Goal: Task Accomplishment & Management: Manage account settings

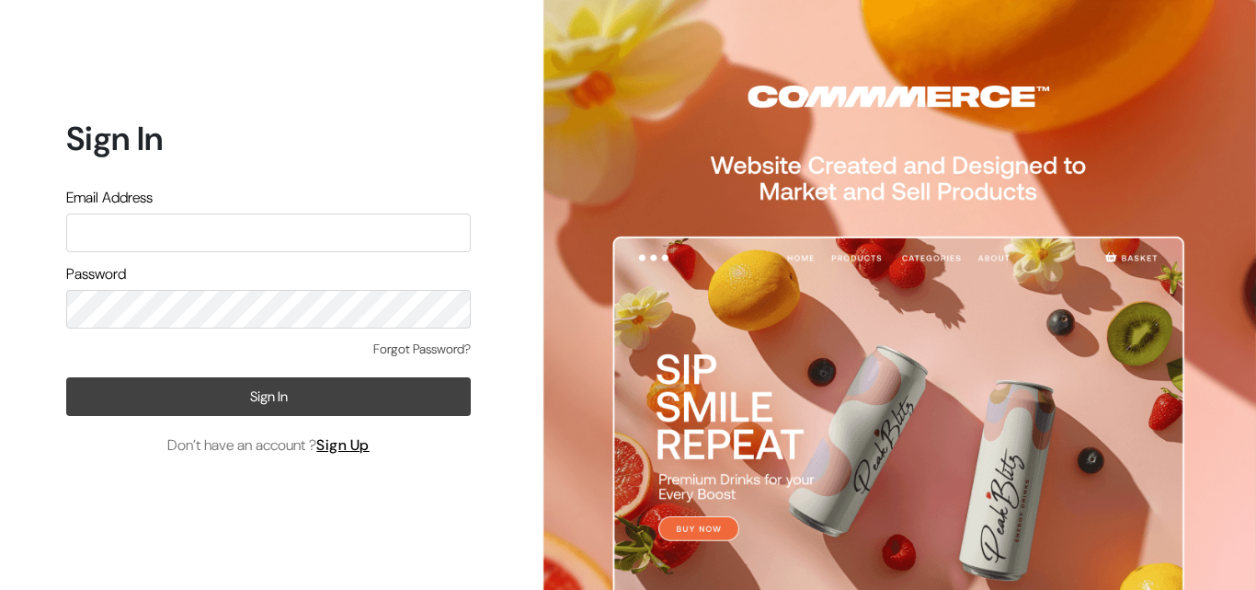
type input "varnambyaadhira@gmail.com"
click at [277, 399] on button "Sign In" at bounding box center [268, 396] width 405 height 39
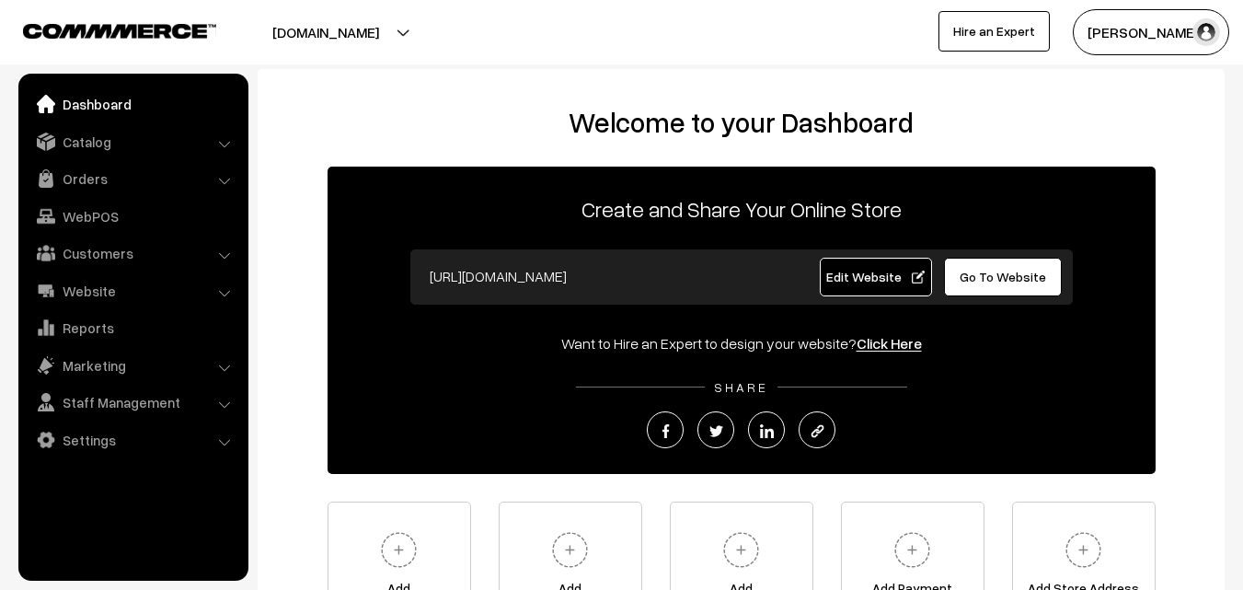
click at [1163, 32] on button "[PERSON_NAME]" at bounding box center [1150, 32] width 156 height 46
click at [113, 181] on link "Orders" at bounding box center [132, 178] width 219 height 33
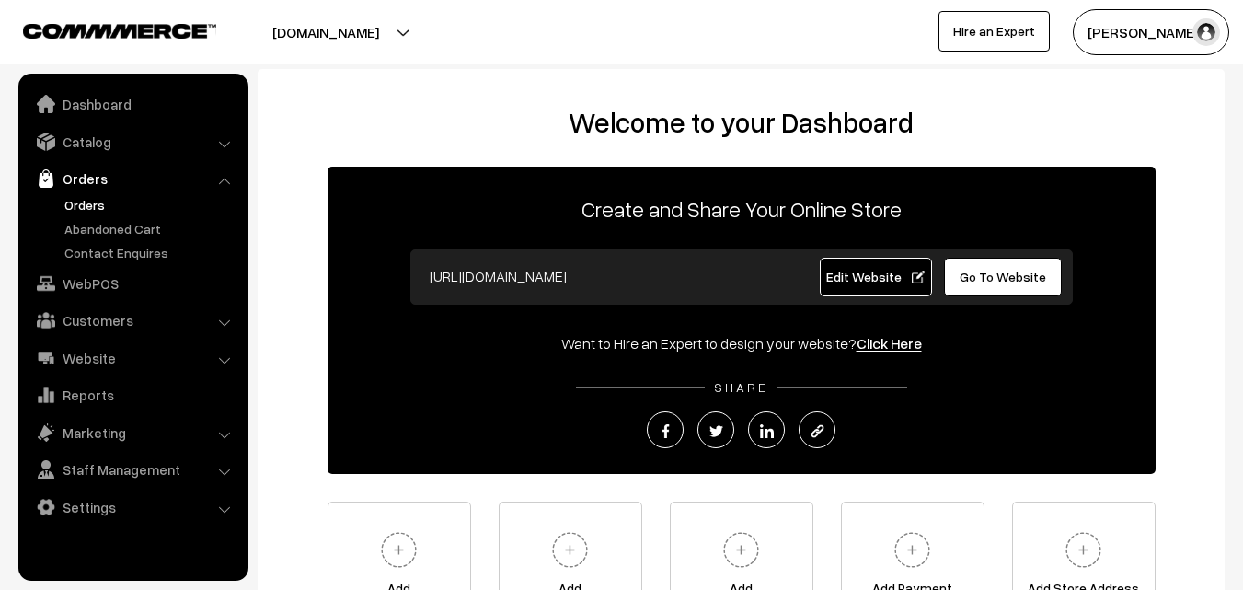
click at [86, 206] on link "Orders" at bounding box center [151, 204] width 182 height 19
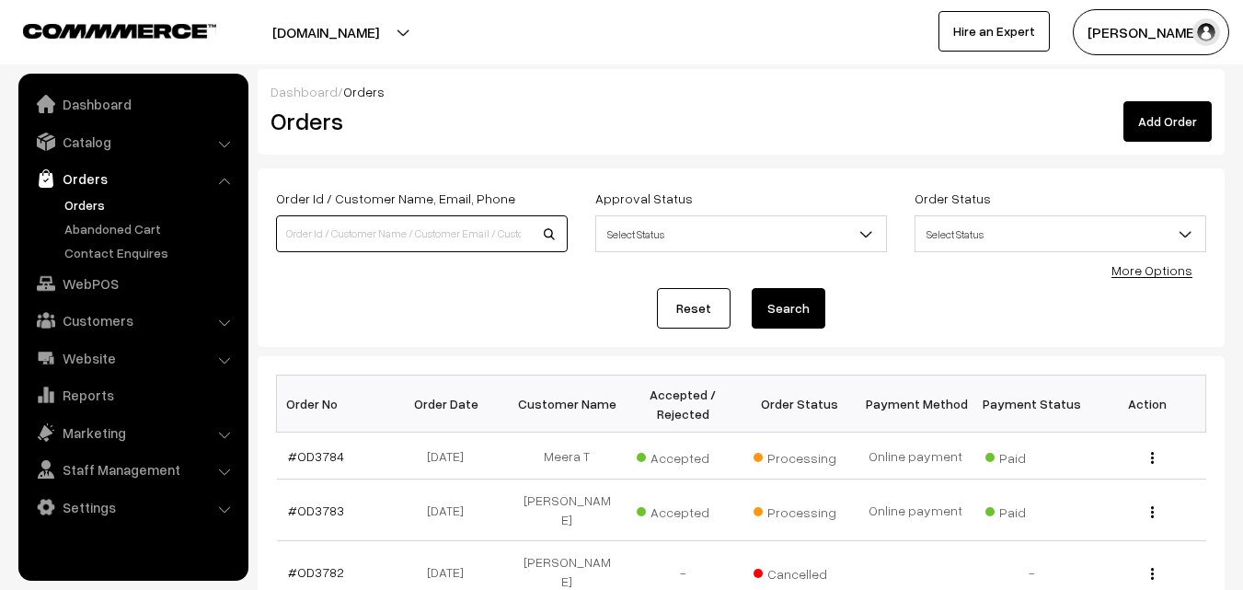
click at [310, 229] on input at bounding box center [422, 233] width 292 height 37
type input "vy"
click at [1150, 504] on button "button" at bounding box center [1152, 511] width 5 height 15
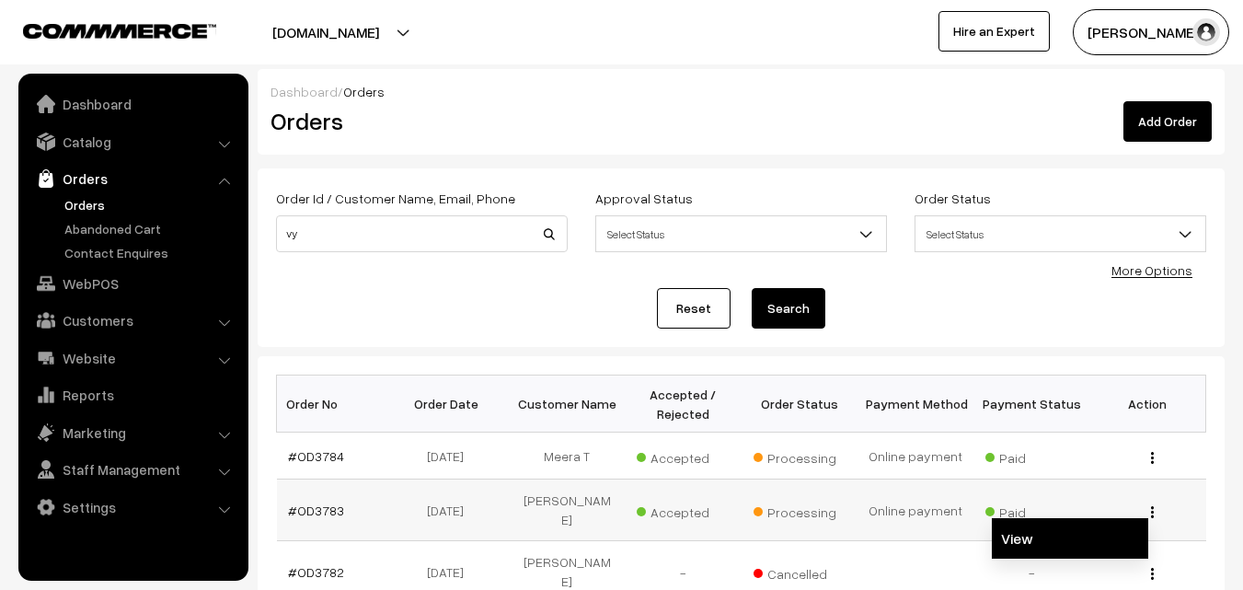
click at [1126, 520] on link "View" at bounding box center [1070, 538] width 156 height 40
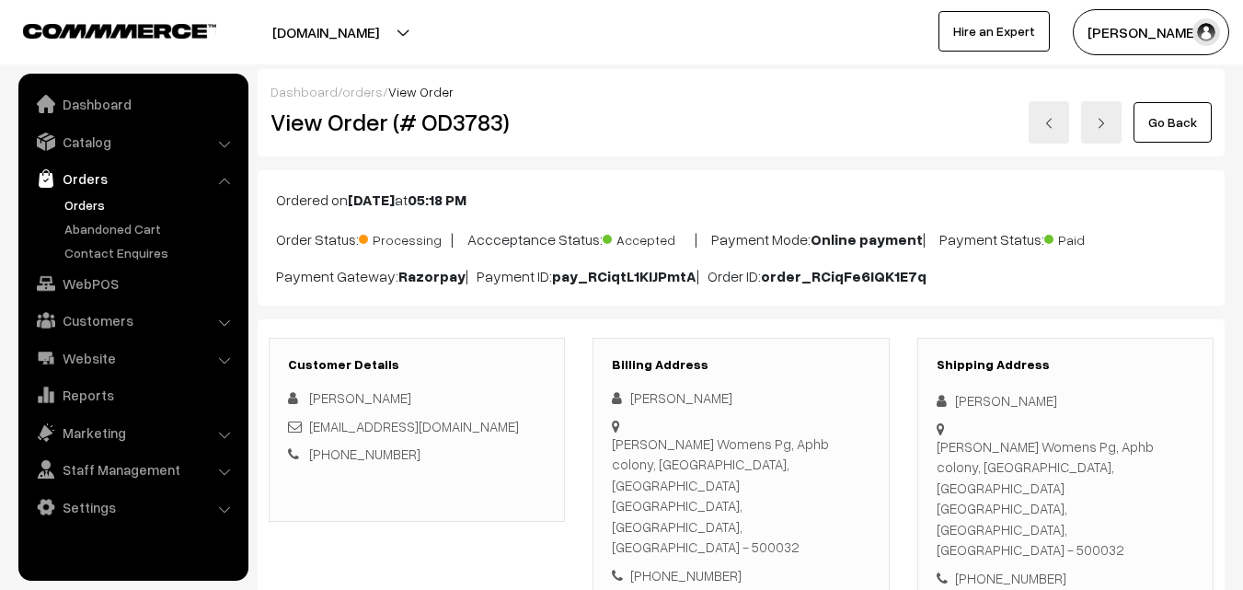
click at [1169, 126] on link "Go Back" at bounding box center [1172, 122] width 78 height 40
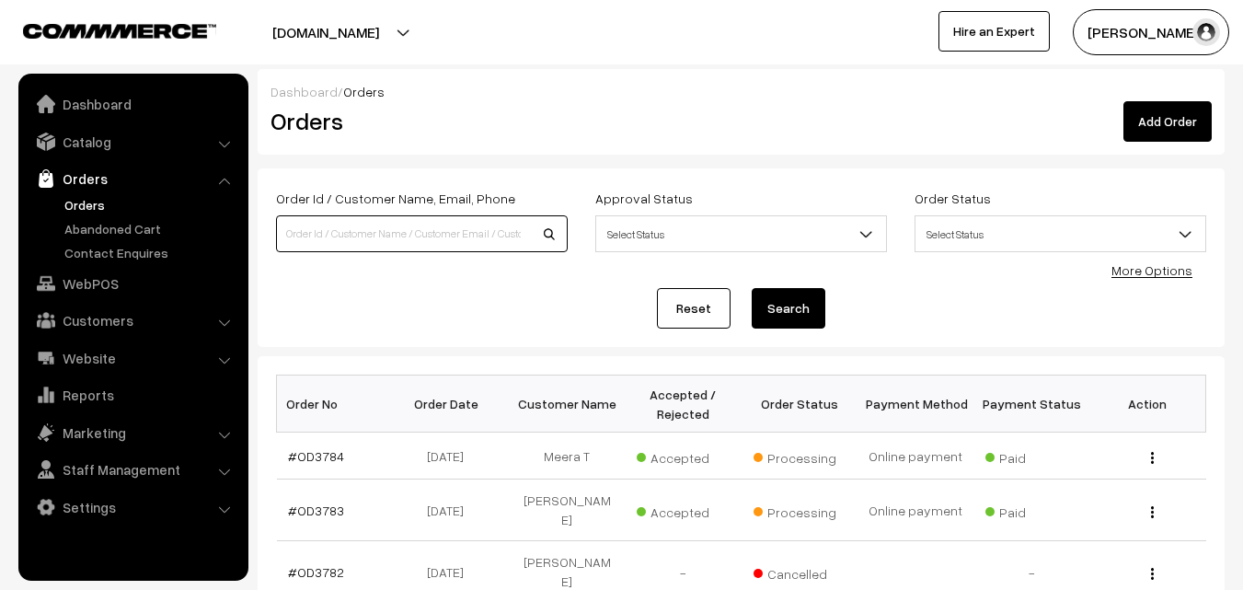
click at [352, 231] on input at bounding box center [422, 233] width 292 height 37
type input "mee"
click at [1152, 453] on img "button" at bounding box center [1152, 458] width 3 height 12
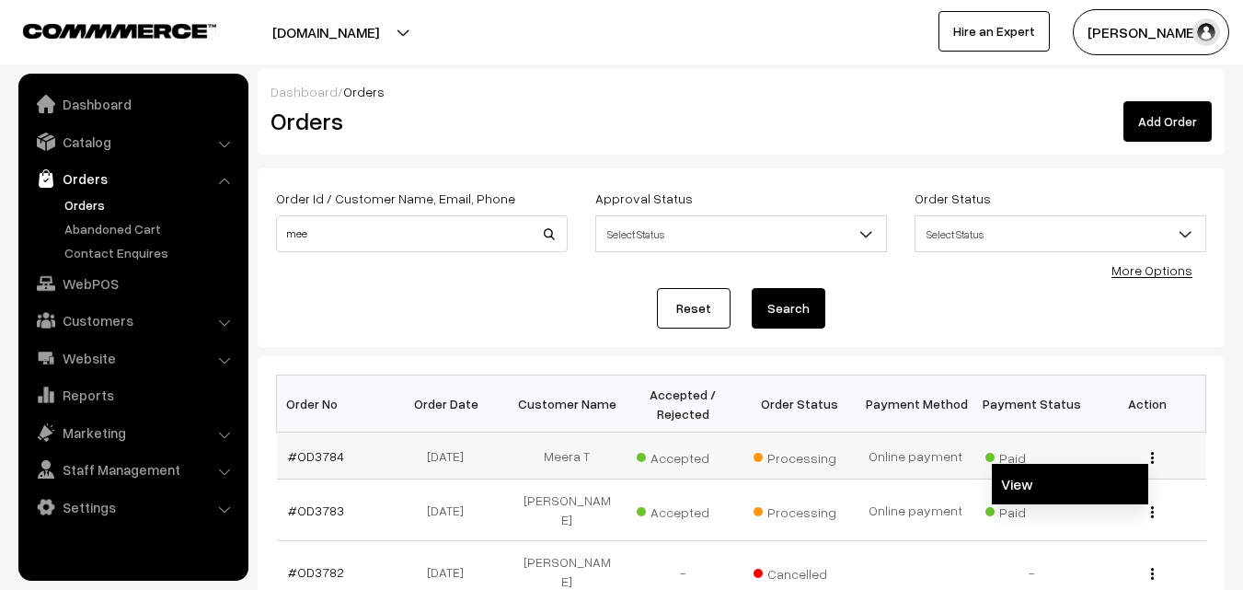
click at [1058, 480] on link "View" at bounding box center [1070, 484] width 156 height 40
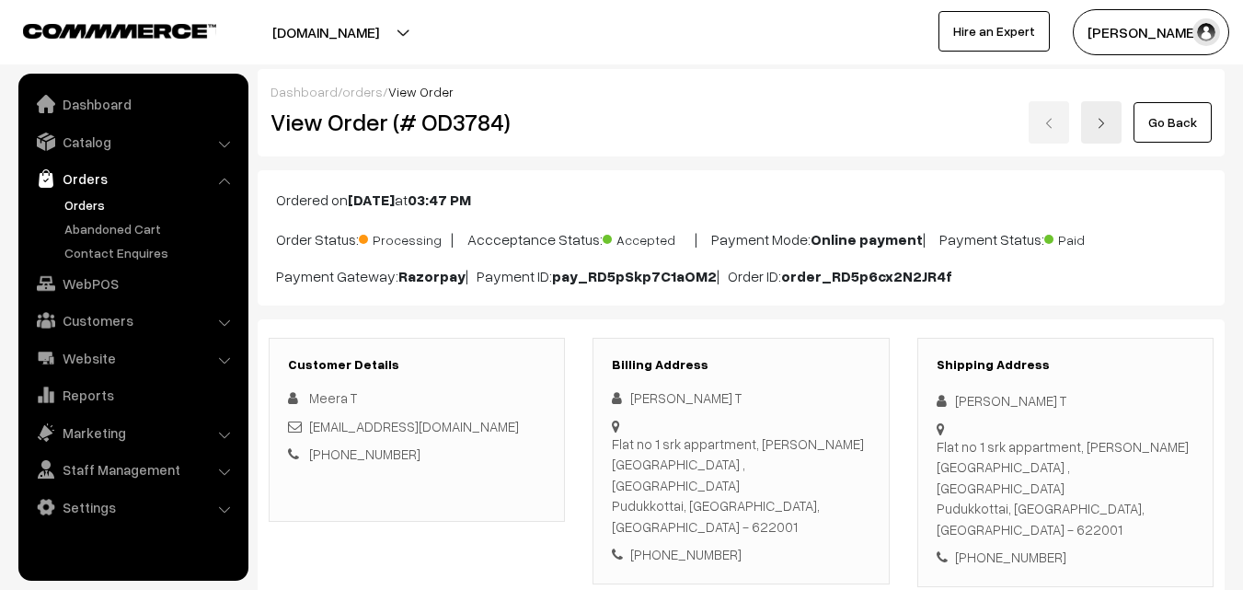
click at [1190, 120] on link "Go Back" at bounding box center [1172, 122] width 78 height 40
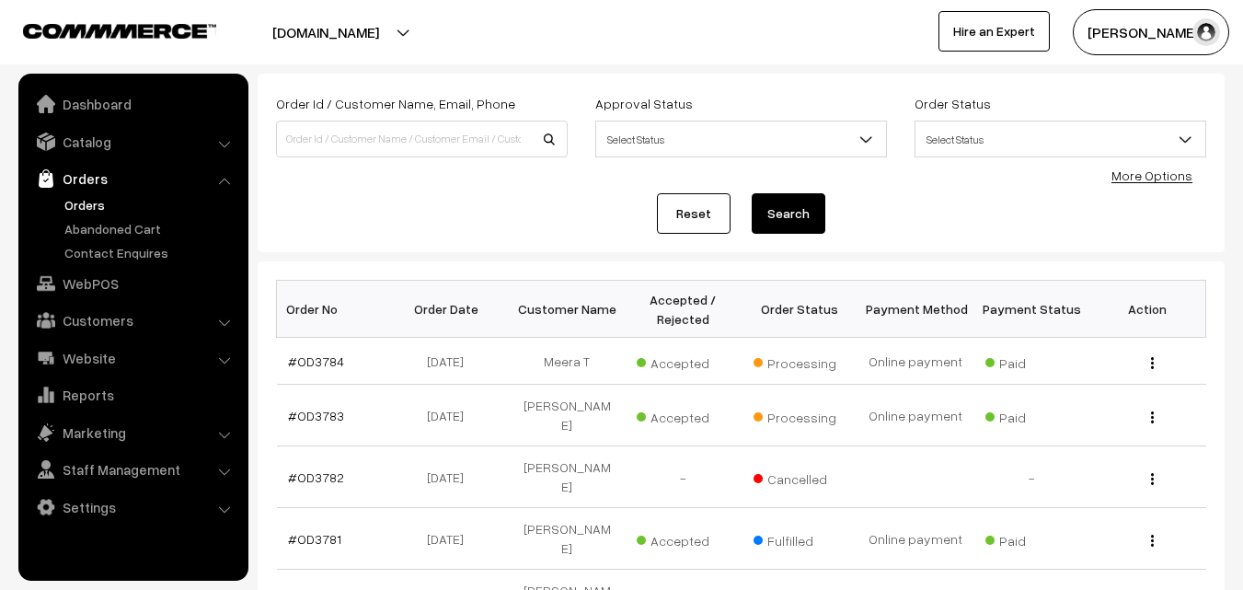
scroll to position [55, 0]
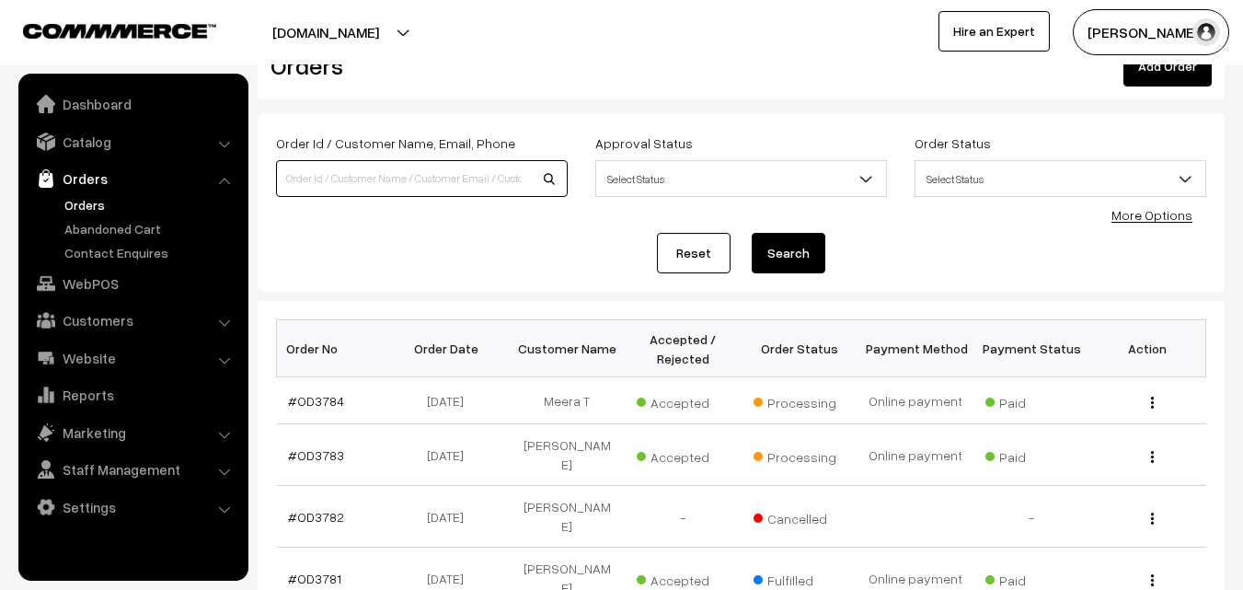
click at [301, 186] on input at bounding box center [422, 178] width 292 height 37
type input "mee"
click at [1151, 406] on img "button" at bounding box center [1152, 402] width 3 height 12
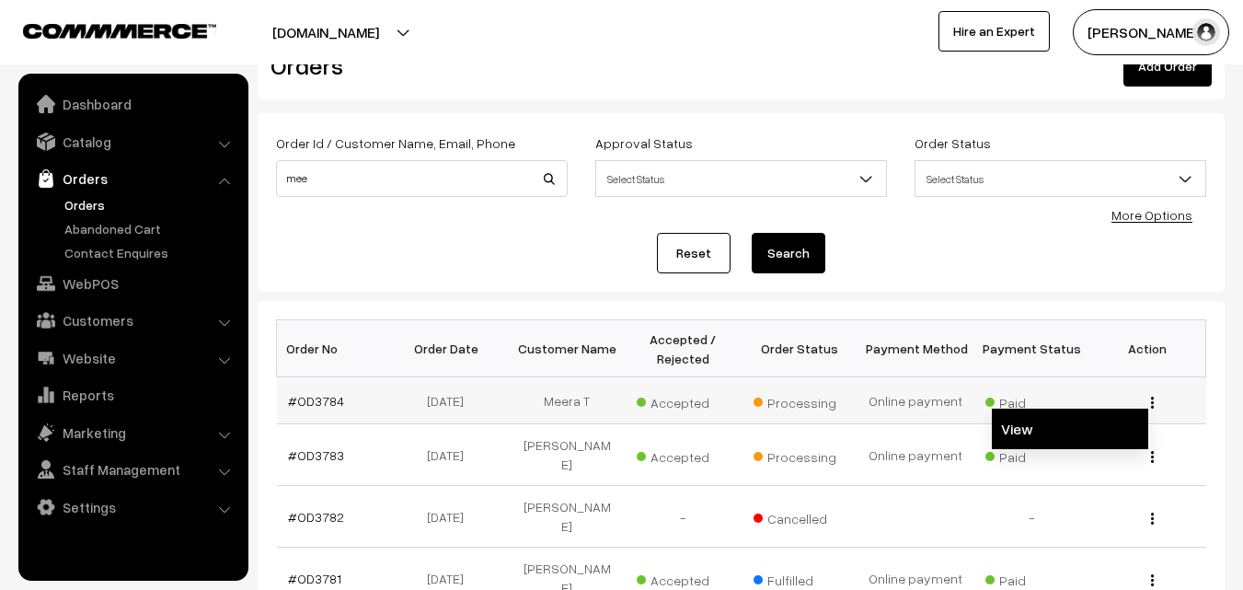
click at [1073, 431] on link "View" at bounding box center [1070, 428] width 156 height 40
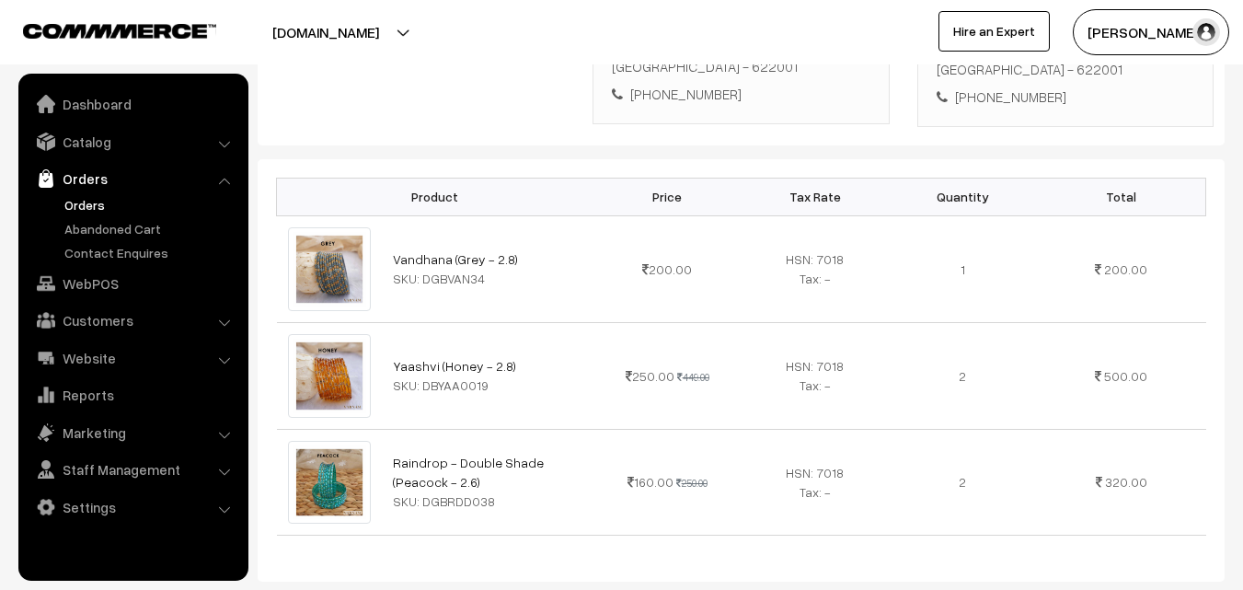
scroll to position [552, 0]
